Goal: Transaction & Acquisition: Purchase product/service

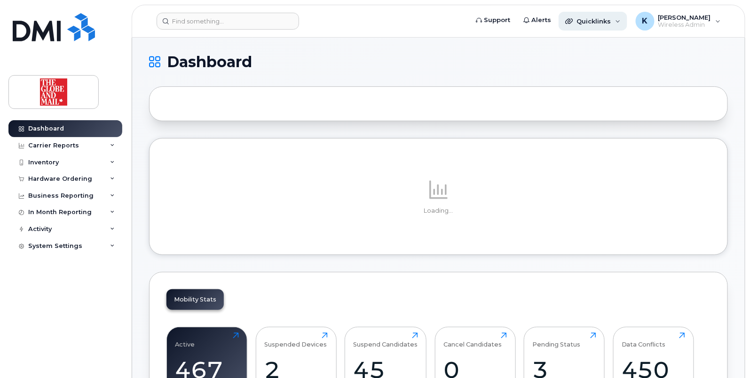
click at [622, 22] on div "Quicklinks" at bounding box center [592, 21] width 69 height 19
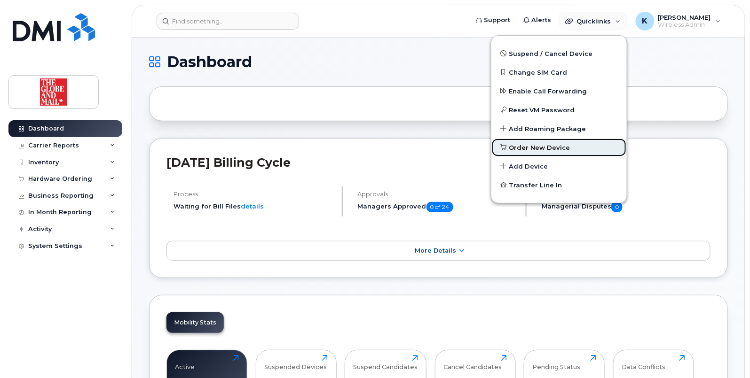
click at [545, 145] on span "Order New Device" at bounding box center [539, 147] width 61 height 9
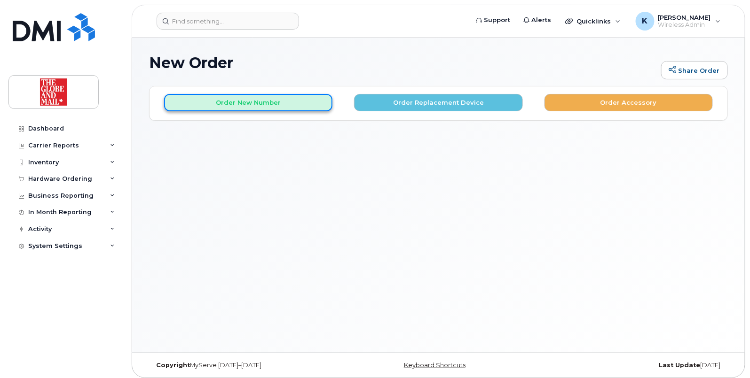
click at [278, 105] on button "Order New Number" at bounding box center [248, 102] width 168 height 17
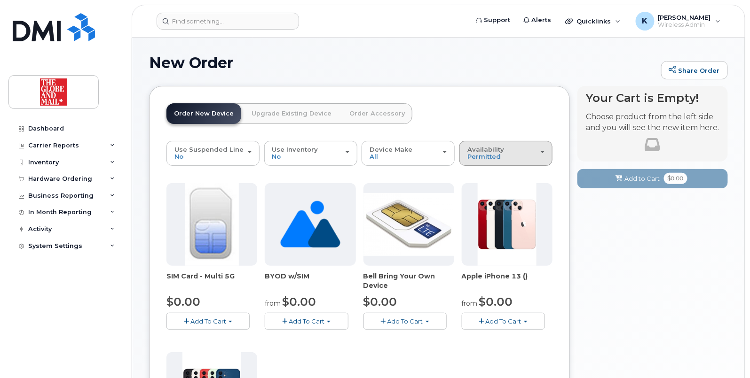
click at [545, 152] on button "Availability Permitted All" at bounding box center [505, 153] width 93 height 24
click at [480, 190] on label "All" at bounding box center [472, 190] width 20 height 11
click at [0, 0] on input "All" at bounding box center [0, 0] width 0 height 0
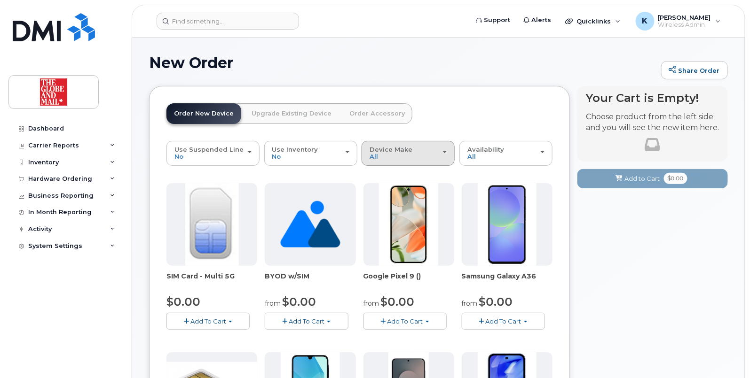
click at [446, 152] on span "button" at bounding box center [445, 152] width 4 height 2
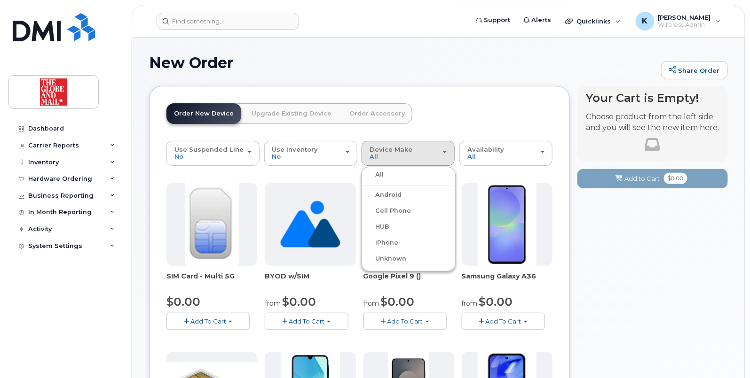
click at [388, 242] on label "iPhone" at bounding box center [381, 242] width 34 height 11
click at [0, 0] on input "iPhone" at bounding box center [0, 0] width 0 height 0
